Goal: Task Accomplishment & Management: Manage account settings

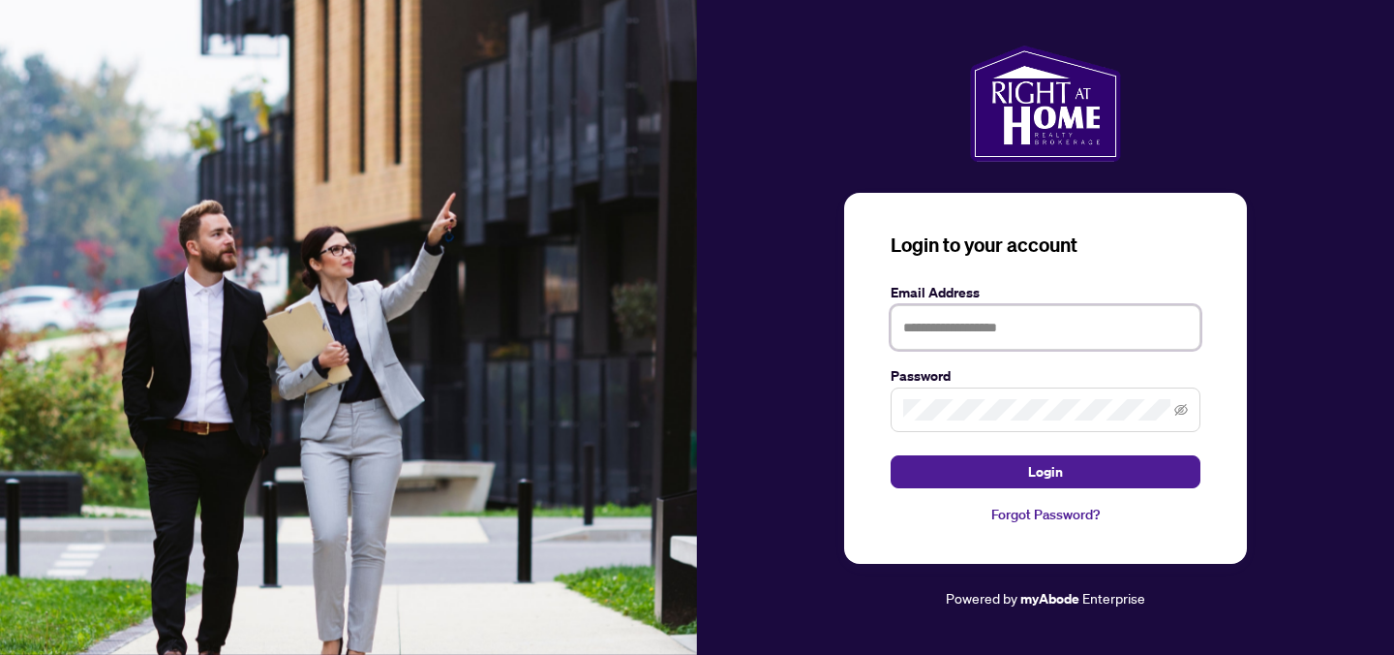
click at [983, 326] on input "text" at bounding box center [1046, 327] width 310 height 45
type input "**********"
click at [1040, 421] on span at bounding box center [1046, 409] width 310 height 45
click at [891, 455] on button "Login" at bounding box center [1046, 471] width 310 height 33
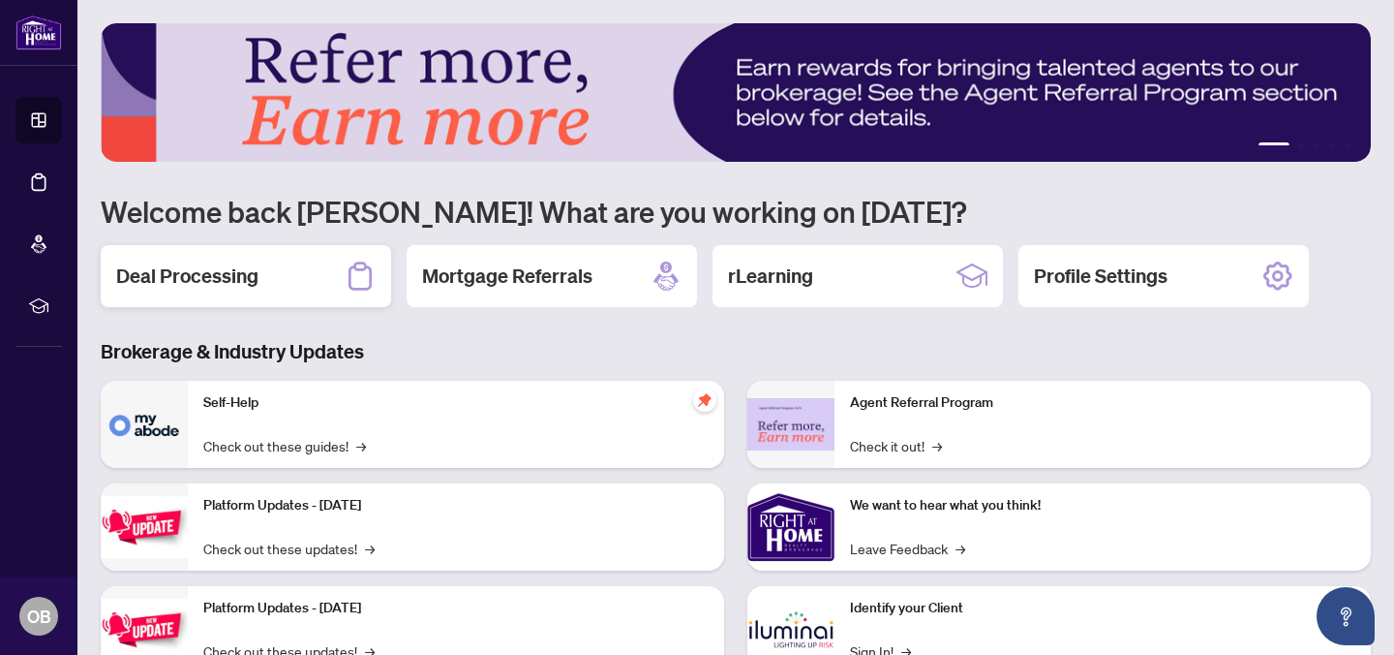
click at [257, 279] on h2 "Deal Processing" at bounding box center [187, 275] width 142 height 27
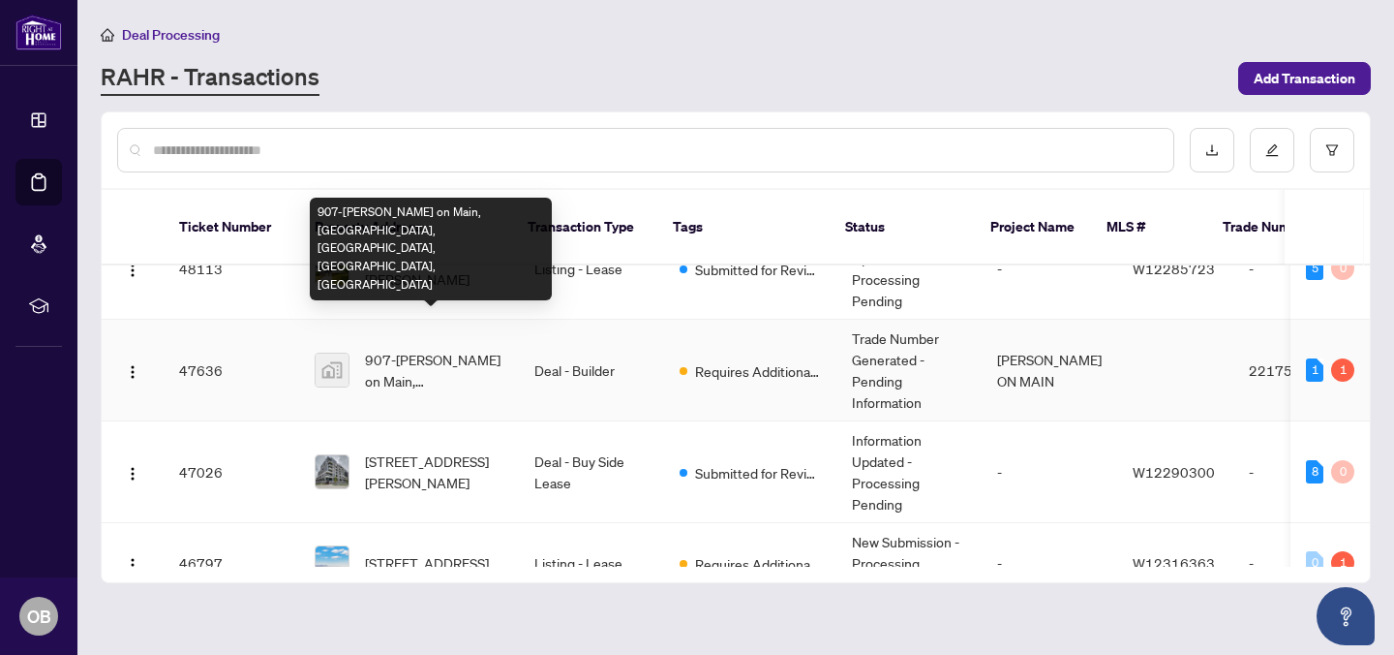
scroll to position [143, 0]
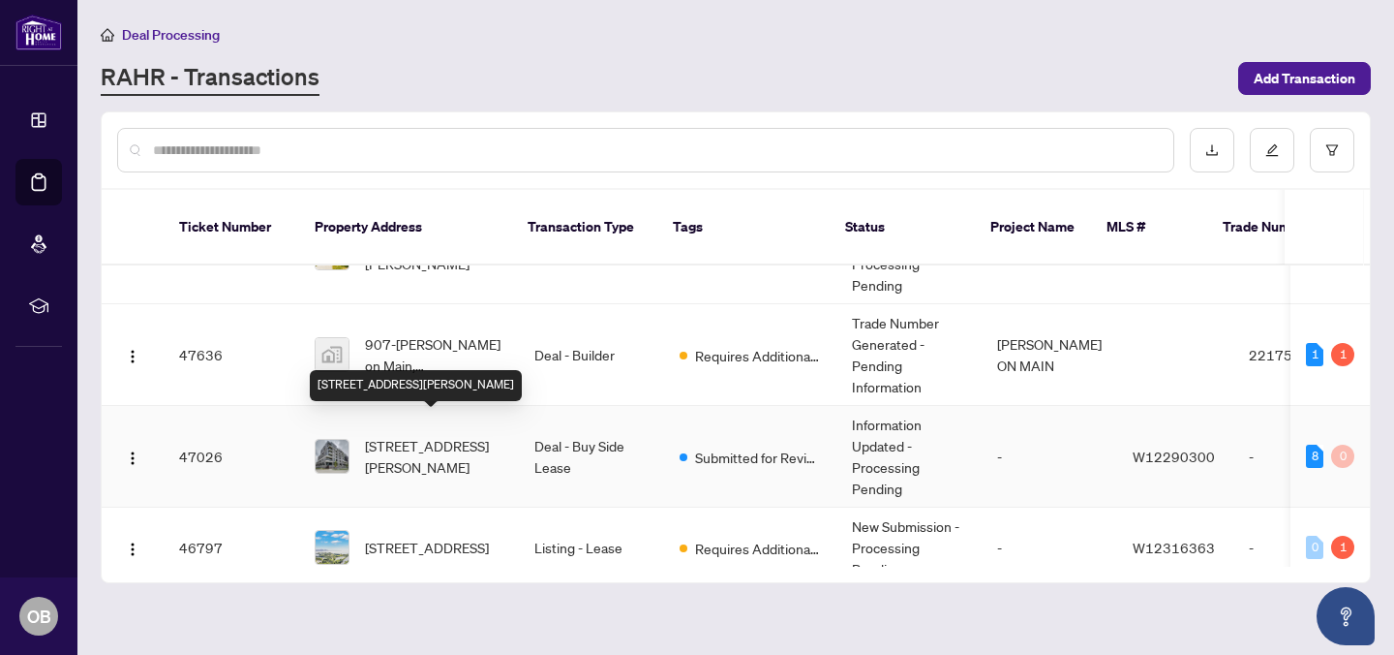
click at [417, 435] on span "[STREET_ADDRESS][PERSON_NAME]" at bounding box center [434, 456] width 138 height 43
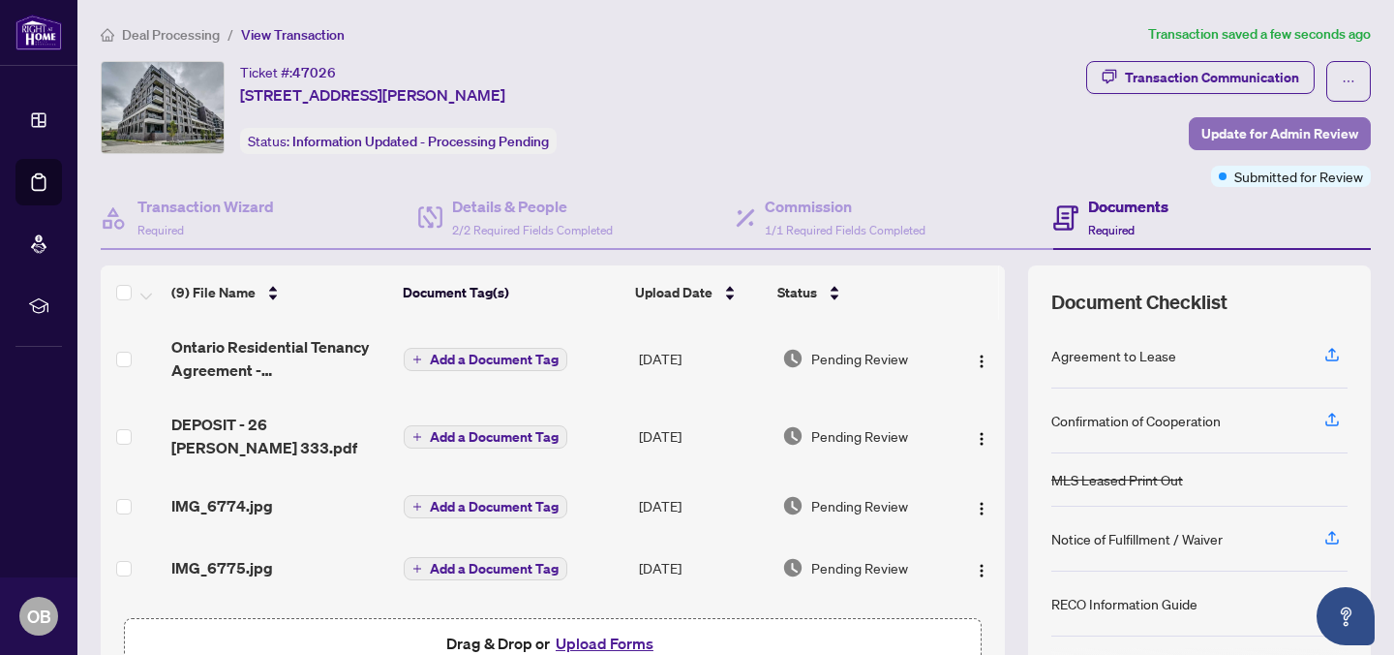
click at [1252, 133] on span "Update for Admin Review" at bounding box center [1280, 133] width 157 height 31
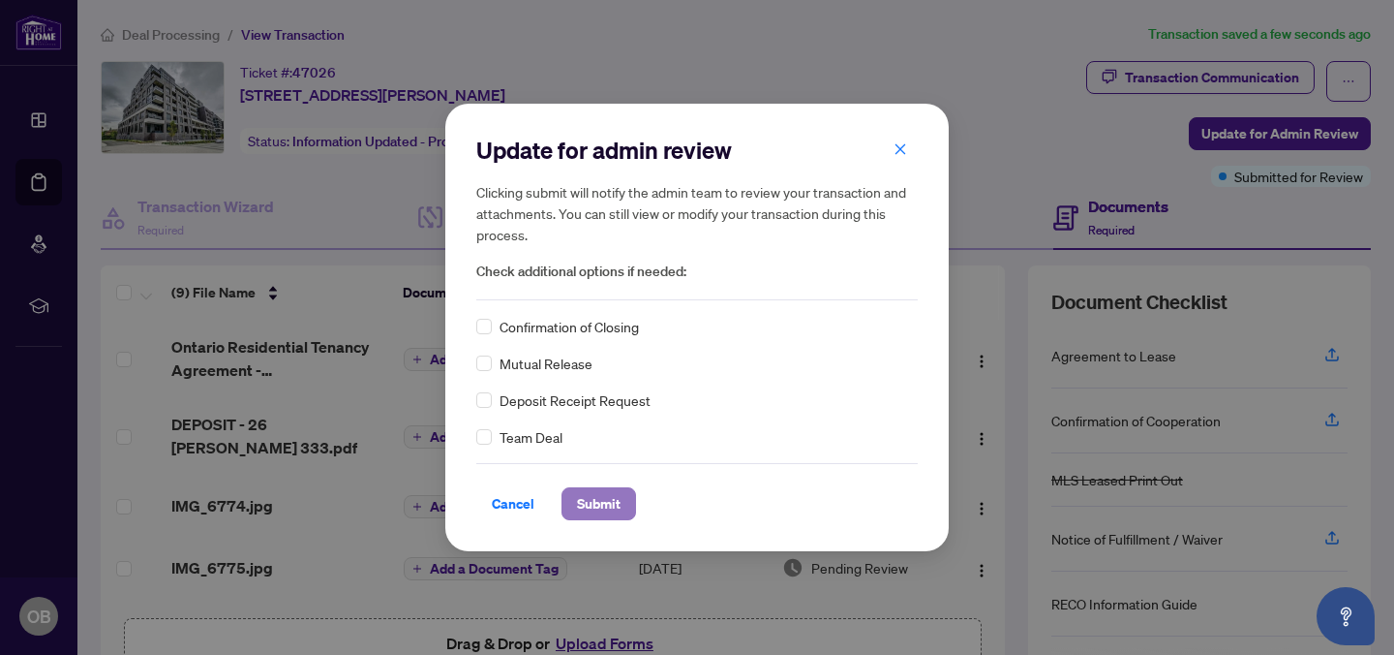
click at [598, 497] on span "Submit" at bounding box center [599, 503] width 44 height 31
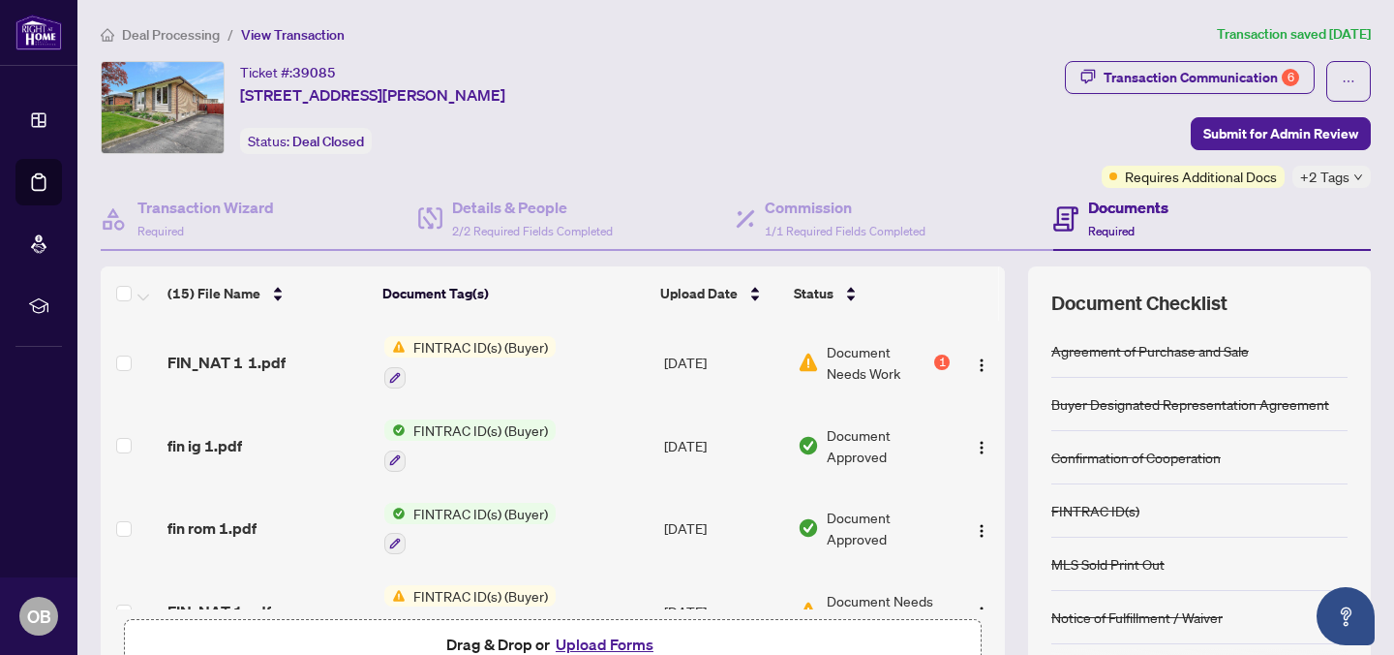
click at [505, 346] on span "FINTRAC ID(s) (Buyer)" at bounding box center [481, 346] width 150 height 21
click at [836, 356] on span "Document Needs Work" at bounding box center [879, 362] width 104 height 43
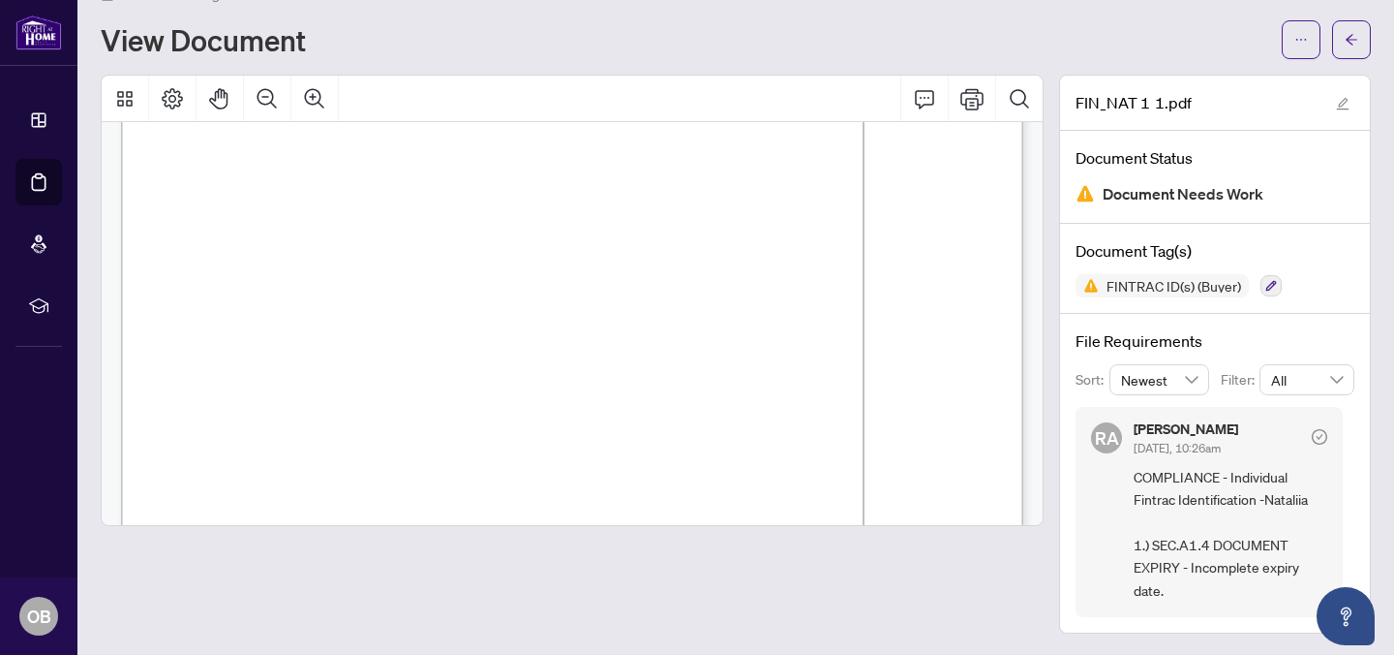
scroll to position [15, 0]
click at [972, 105] on icon "Print" at bounding box center [972, 98] width 23 height 23
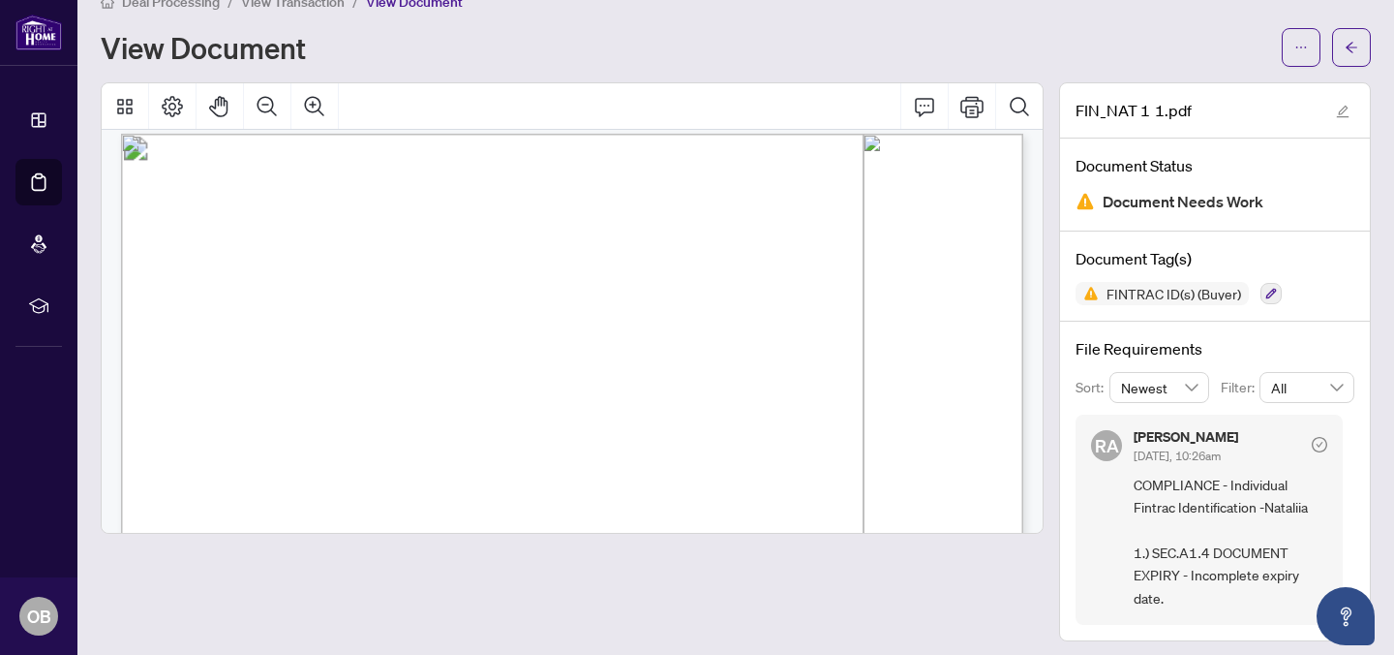
scroll to position [41, 0]
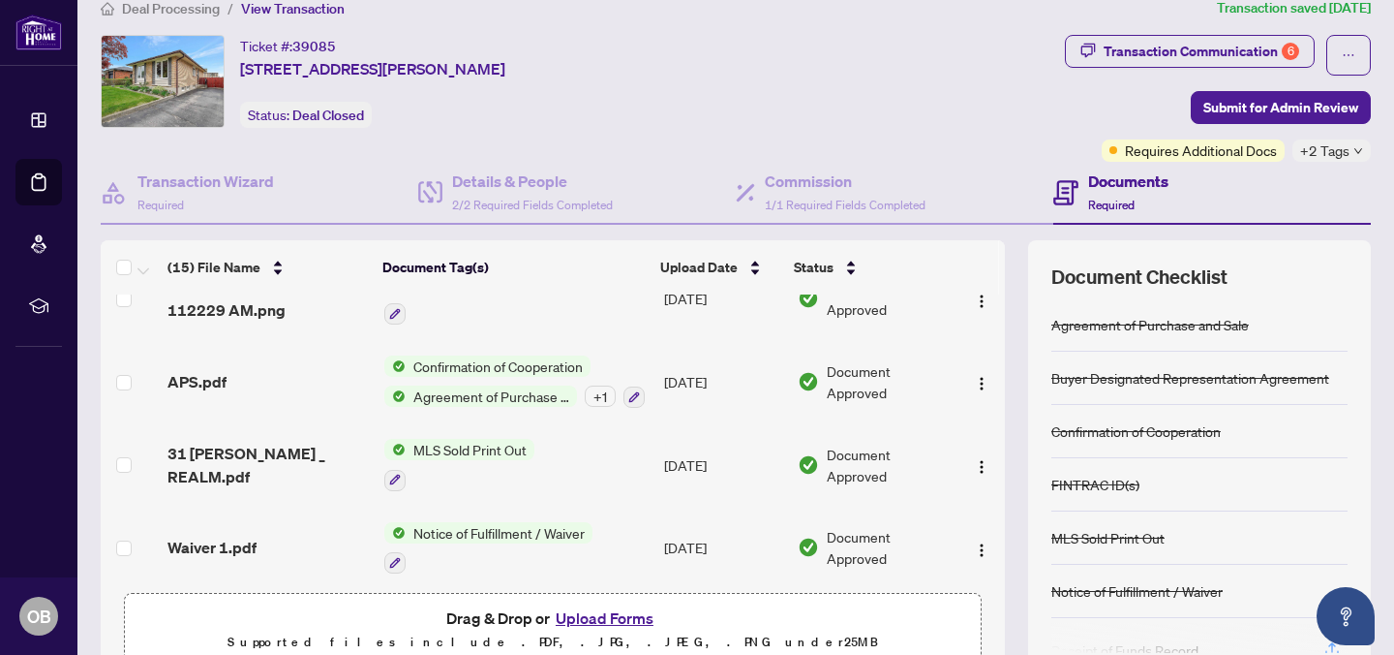
scroll to position [90, 0]
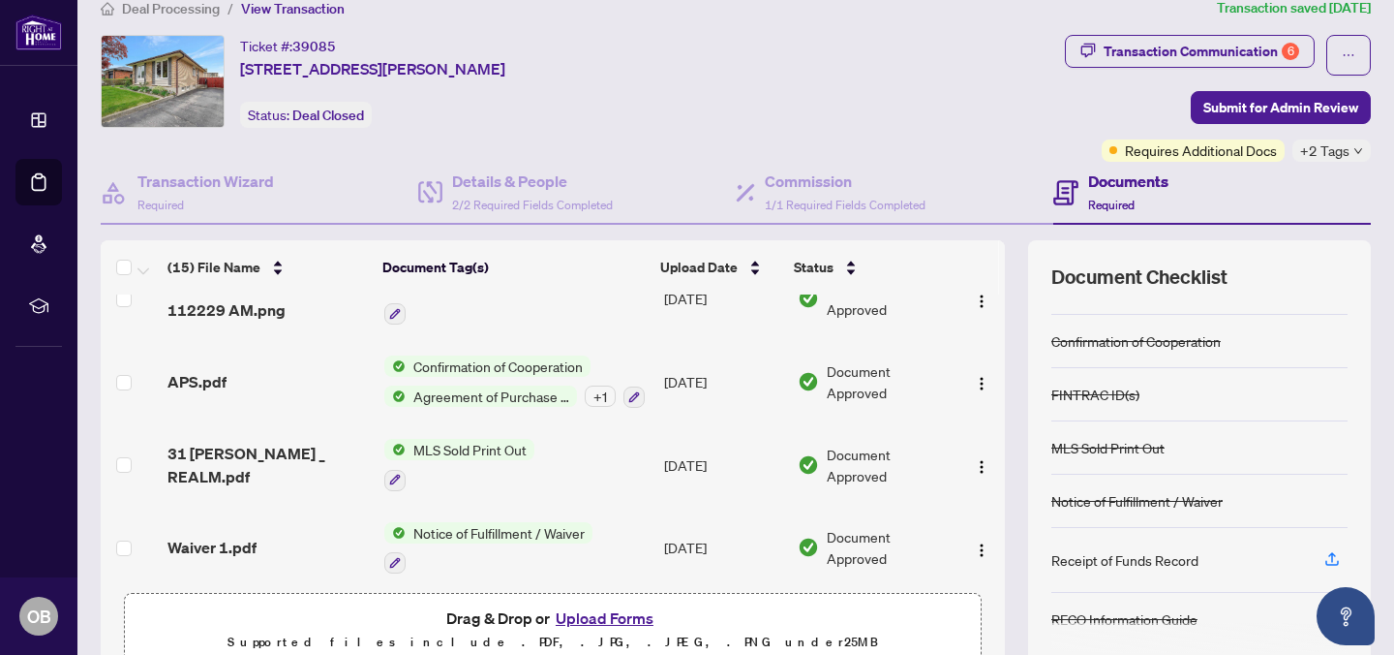
click at [1022, 90] on div "Ticket #: 39085 31 Juliana Cres, Cambridge, Ontario N1R 6W5, Canada Status: Dea…" at bounding box center [579, 81] width 957 height 93
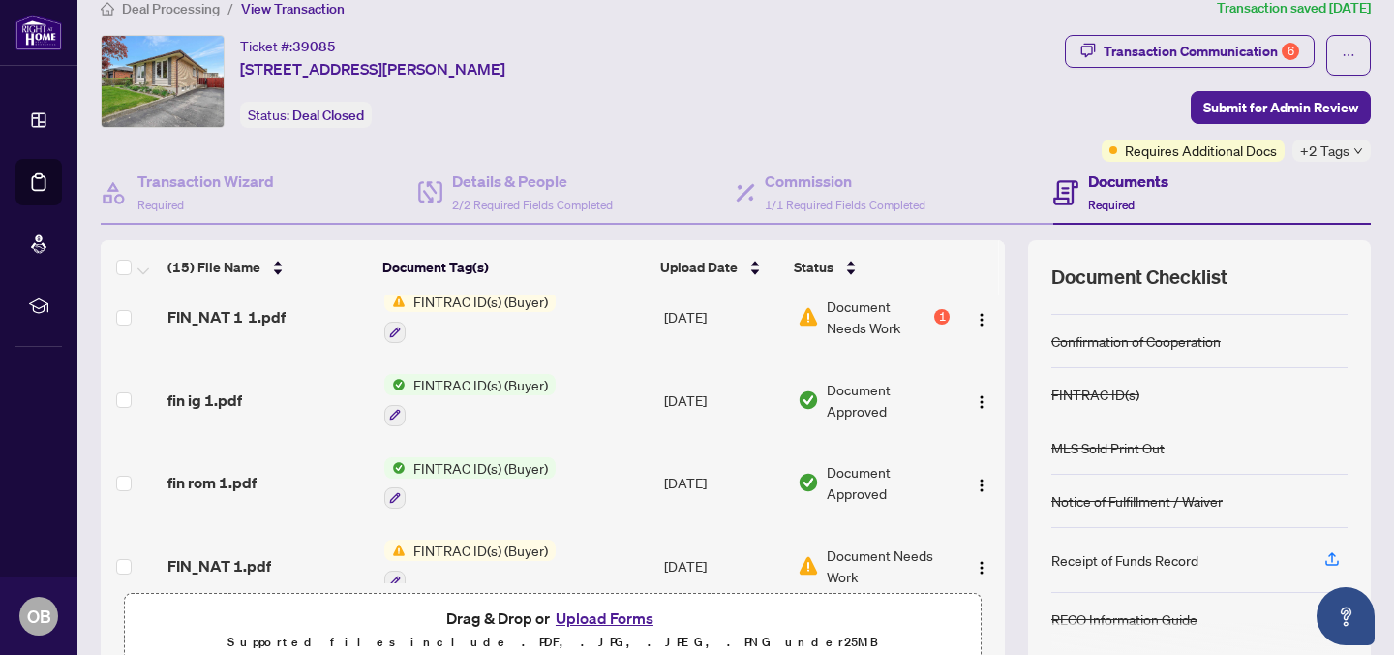
scroll to position [0, 0]
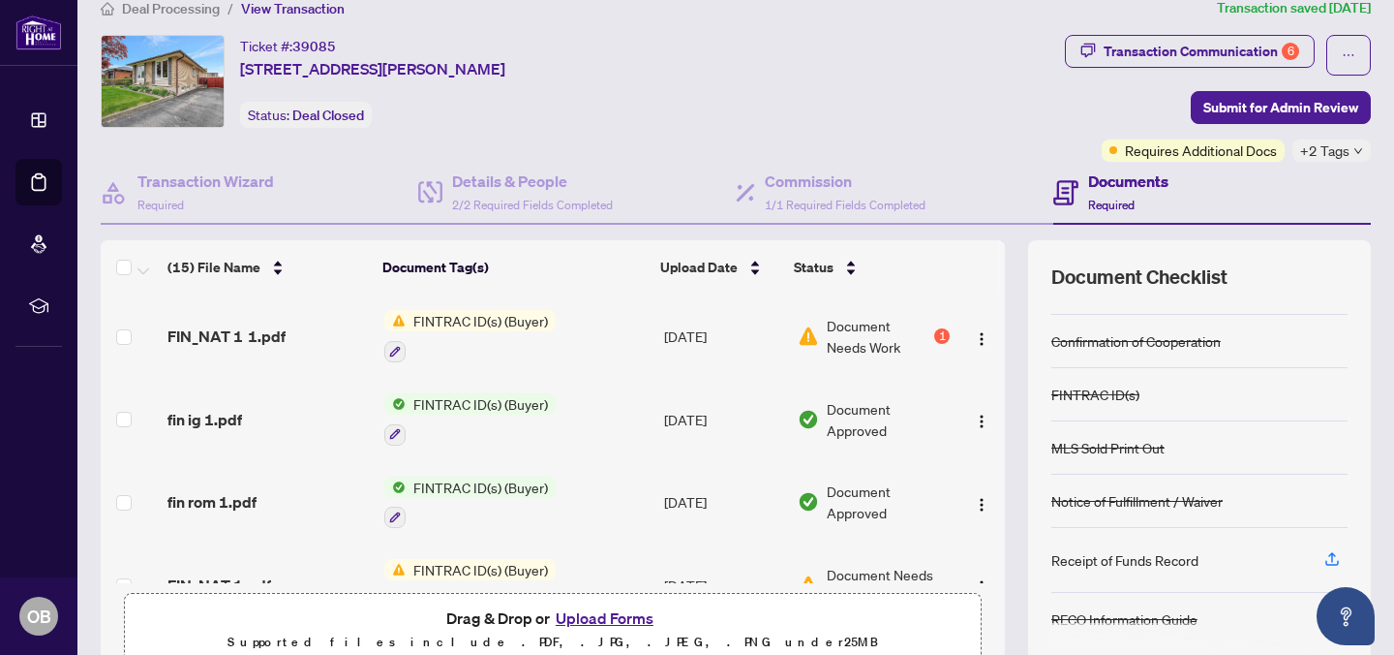
click at [463, 316] on span "FINTRAC ID(s) (Buyer)" at bounding box center [481, 320] width 150 height 21
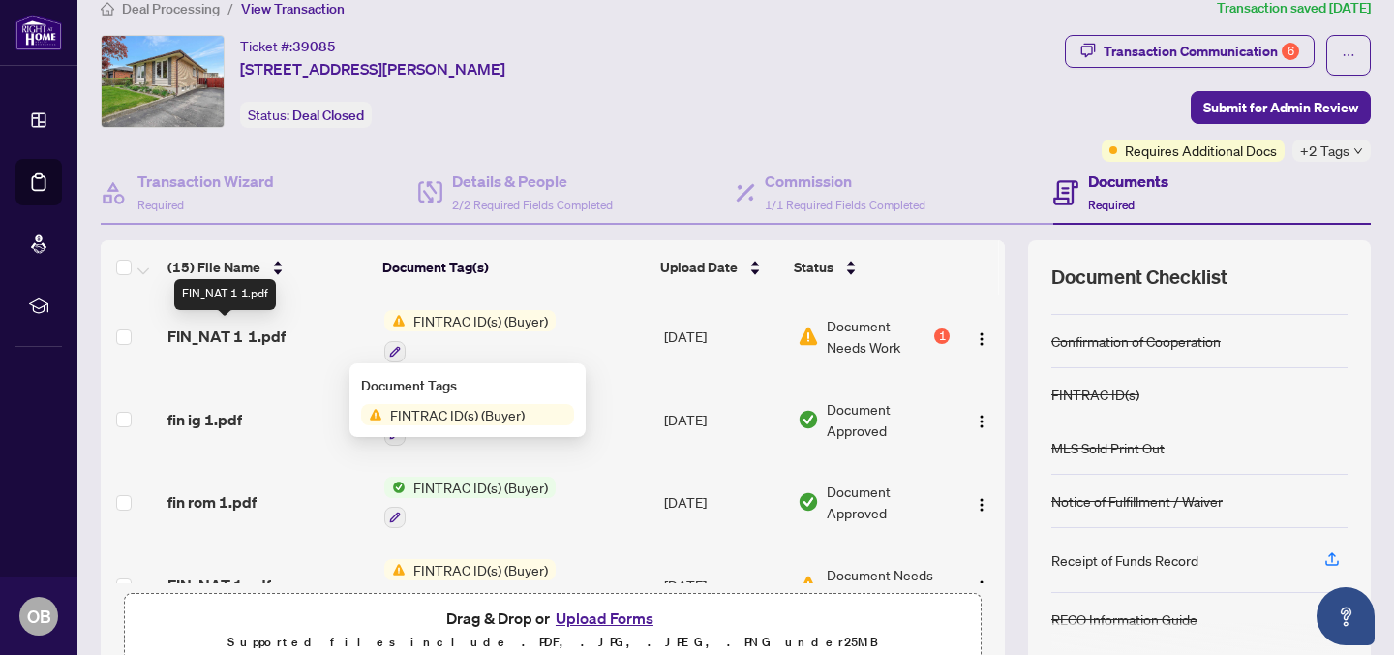
click at [210, 343] on span "FIN_NAT 1 1.pdf" at bounding box center [227, 335] width 118 height 23
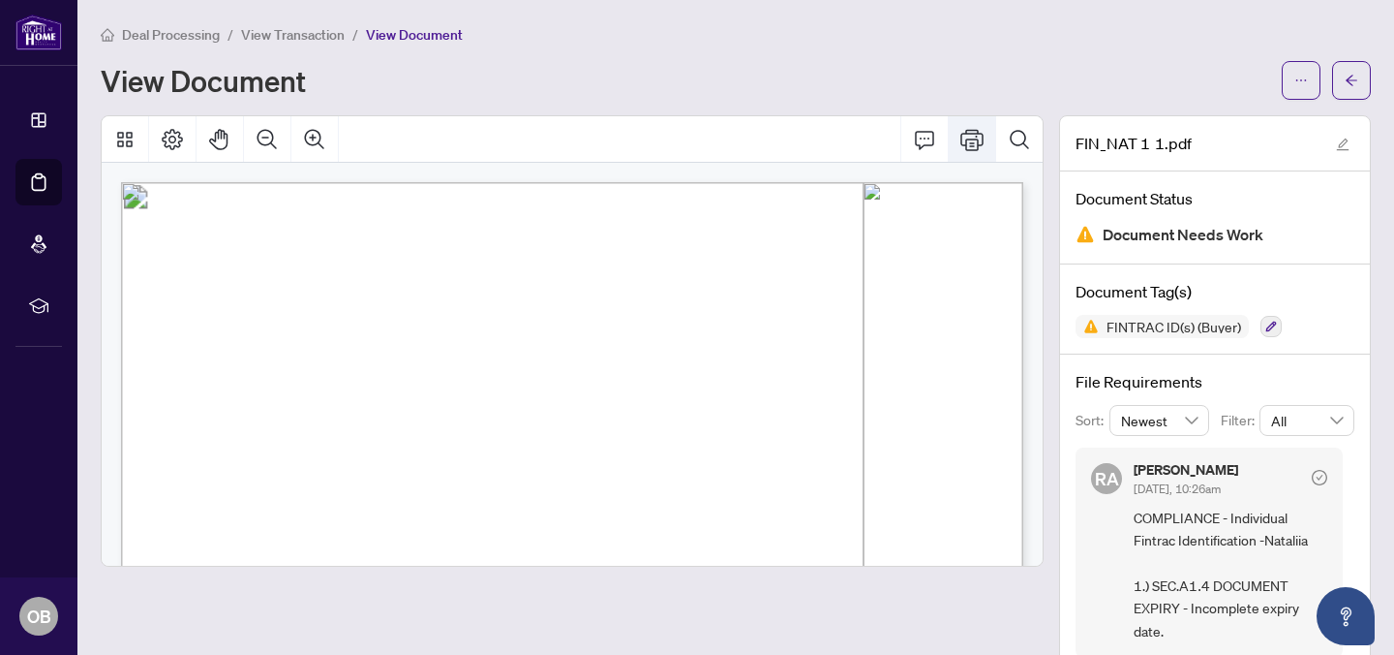
click at [969, 145] on icon "Print" at bounding box center [972, 139] width 23 height 23
click at [1354, 69] on span "button" at bounding box center [1352, 80] width 14 height 31
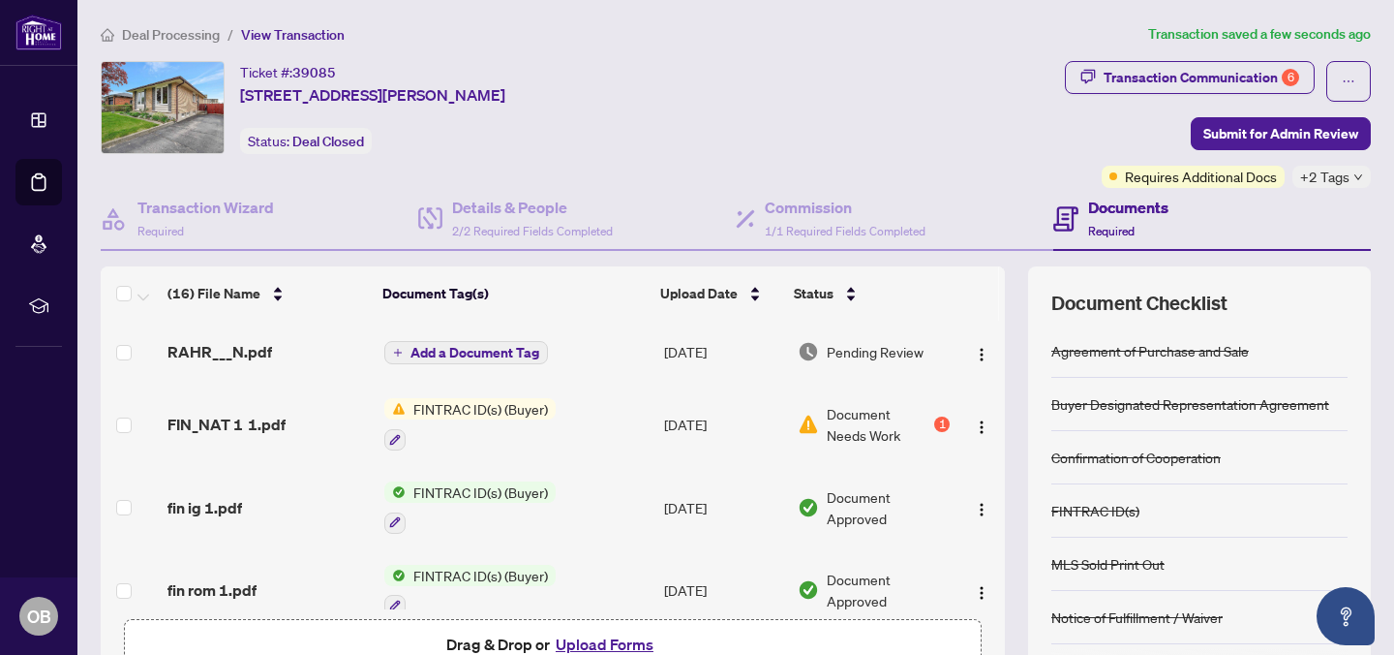
click at [505, 353] on span "Add a Document Tag" at bounding box center [475, 353] width 129 height 14
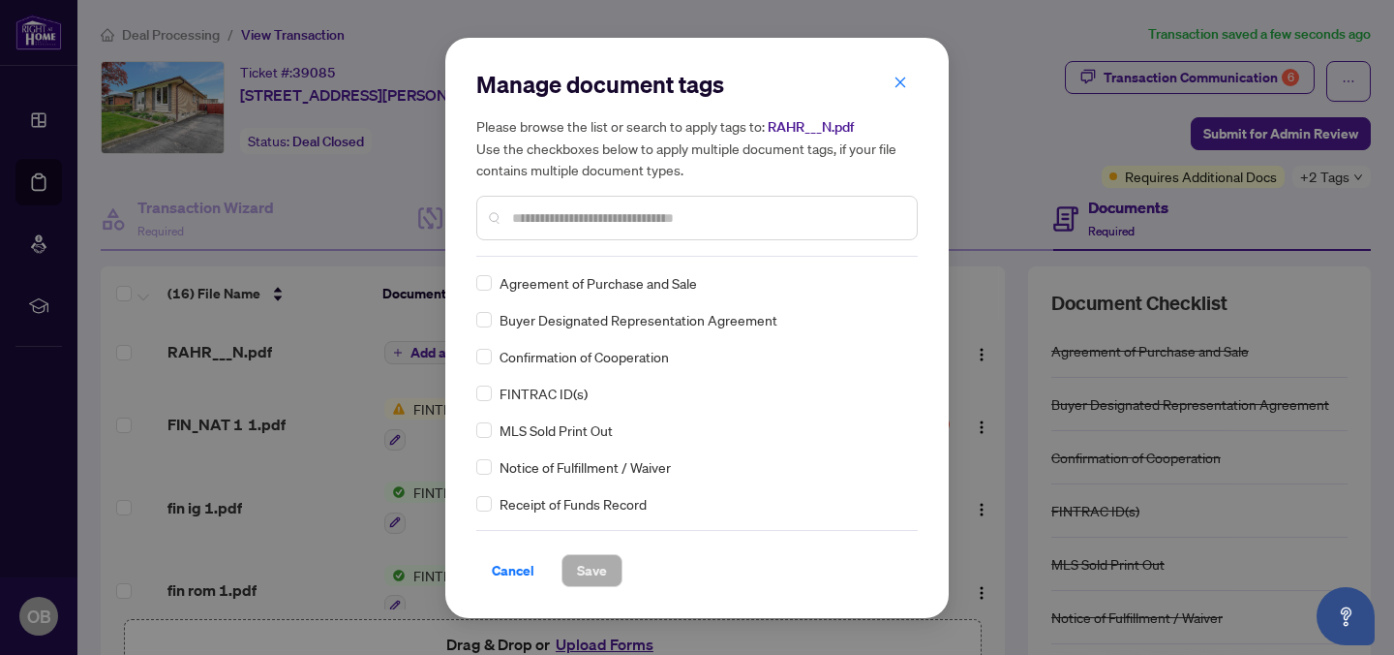
click at [496, 387] on div "FINTRAC ID(s)" at bounding box center [691, 392] width 430 height 21
click at [603, 567] on span "Save" at bounding box center [592, 570] width 30 height 31
